Goal: Ask a question

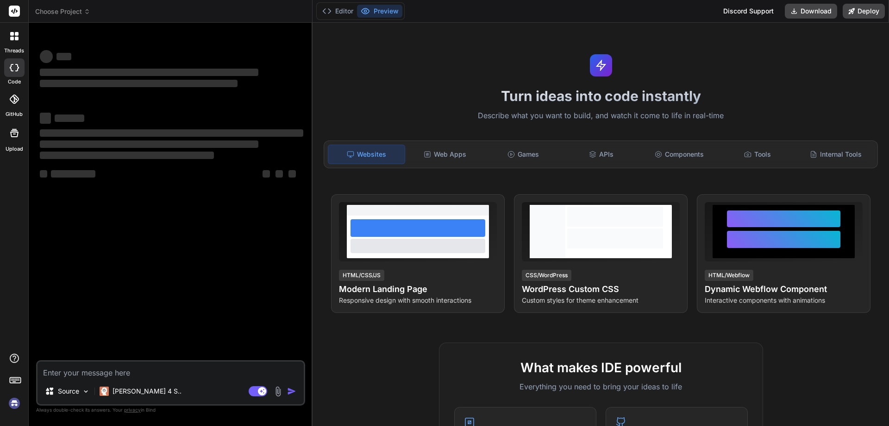
click at [151, 373] on textarea at bounding box center [171, 369] width 266 height 17
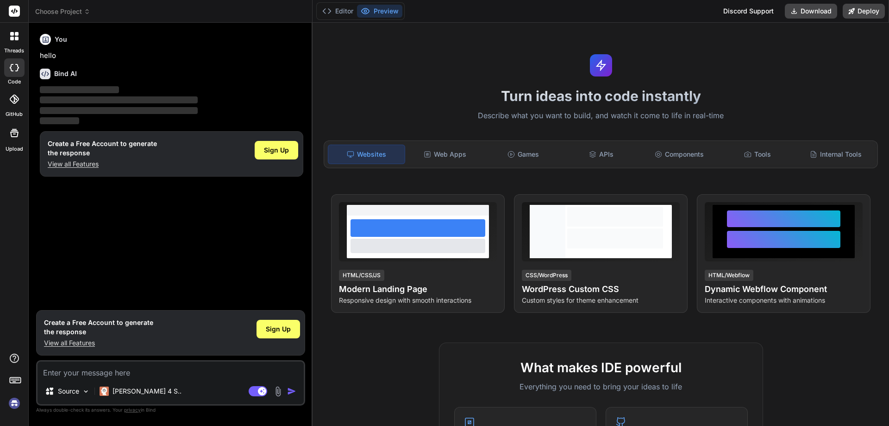
type textarea "x"
type textarea "<div class="container mt-4"> <div class="progress-bars"> <div class="progress-s…"
type textarea "x"
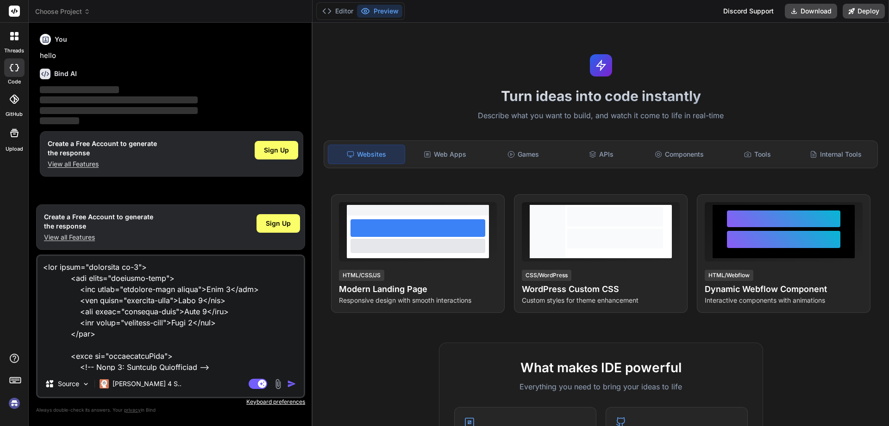
scroll to position [1257, 0]
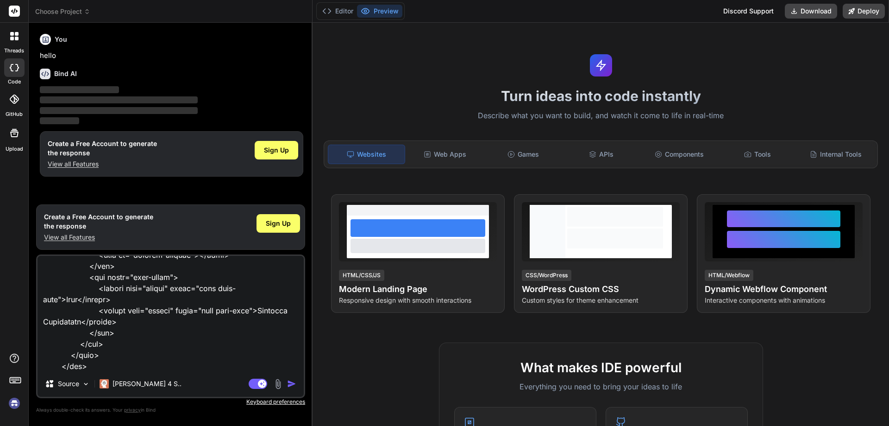
type textarea "<div class="container mt-4"> <div class="progress-bars"> <div class="progress-s…"
click at [293, 381] on img "button" at bounding box center [291, 383] width 9 height 9
click at [125, 293] on textarea at bounding box center [171, 313] width 266 height 115
